Goal: Task Accomplishment & Management: Manage account settings

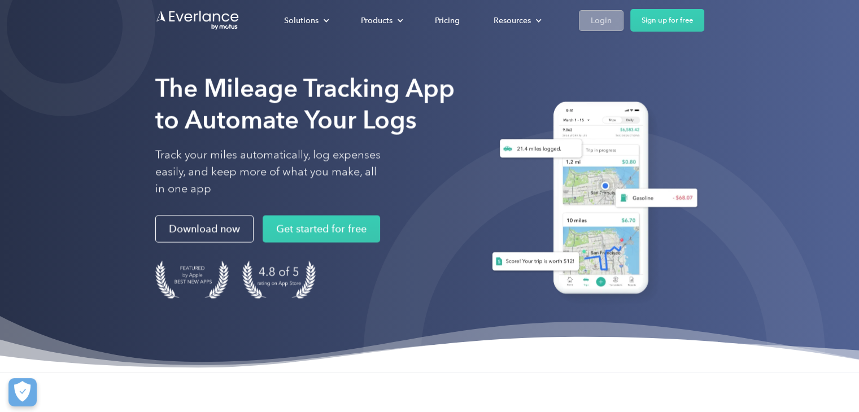
click at [583, 21] on link "Login" at bounding box center [601, 20] width 45 height 21
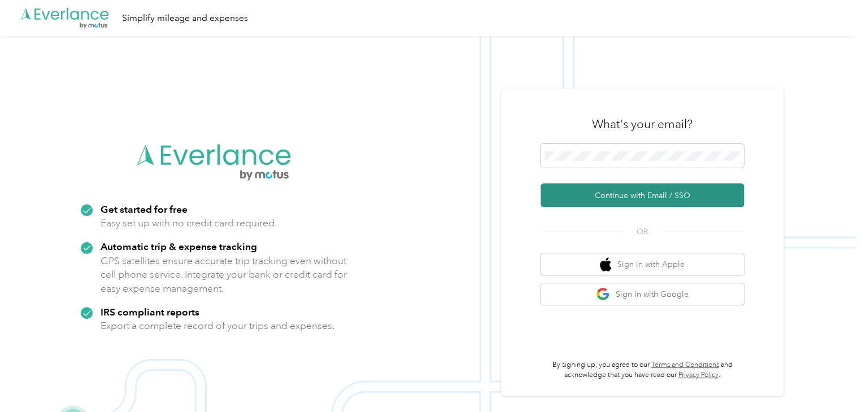
click at [582, 189] on button "Continue with Email / SSO" at bounding box center [641, 195] width 203 height 24
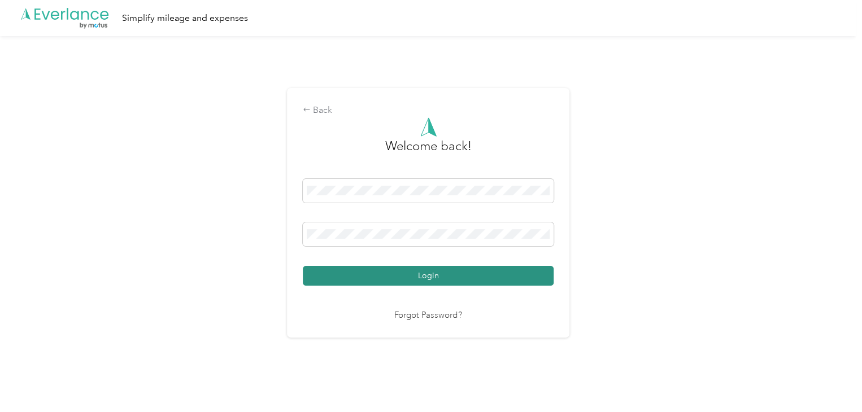
click at [384, 268] on button "Login" at bounding box center [428, 276] width 251 height 20
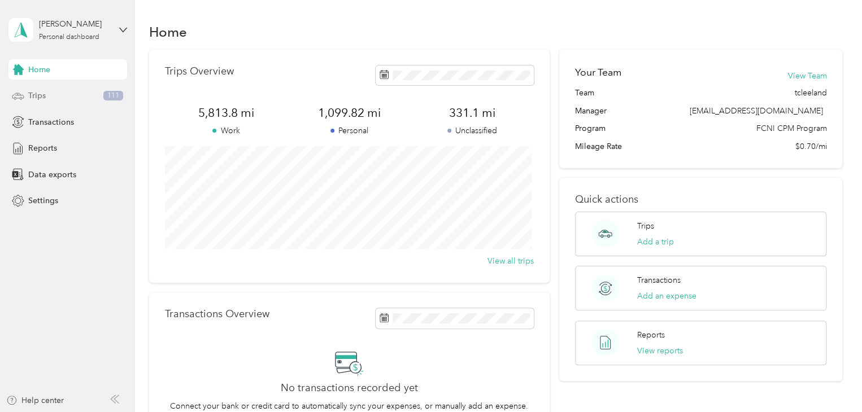
click at [51, 96] on div "Trips 111" at bounding box center [67, 96] width 119 height 20
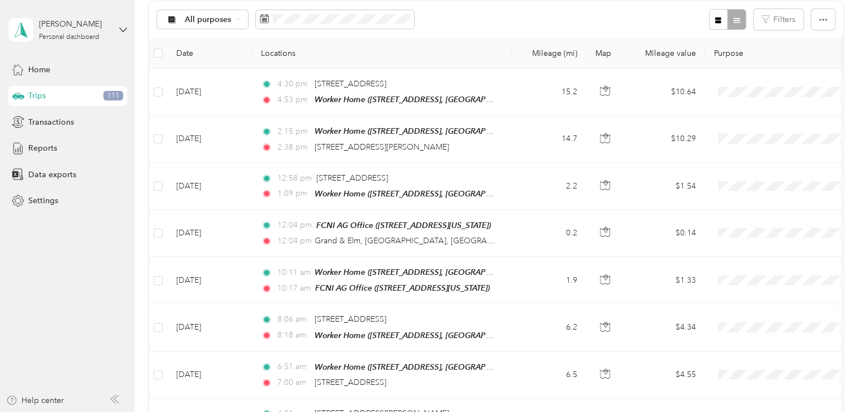
scroll to position [111, 0]
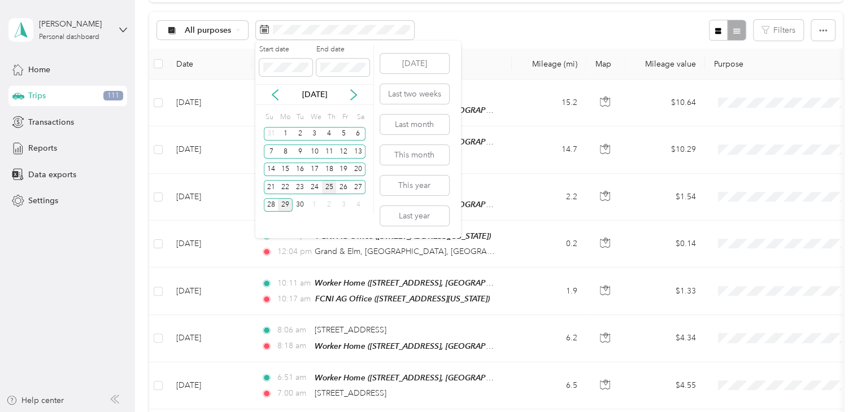
click at [332, 185] on div "25" at bounding box center [329, 187] width 15 height 14
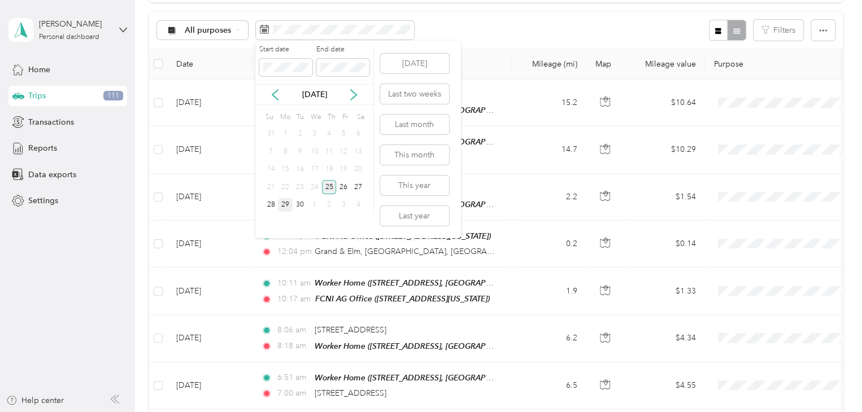
click at [332, 185] on div "25" at bounding box center [329, 187] width 15 height 14
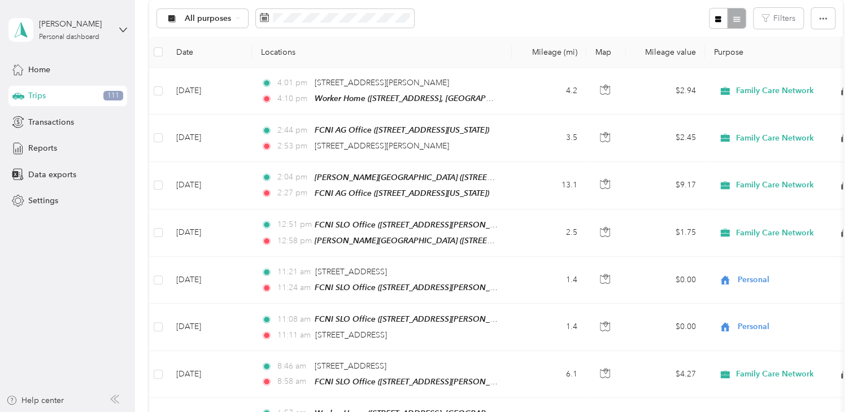
scroll to position [124, 0]
